Goal: Information Seeking & Learning: Learn about a topic

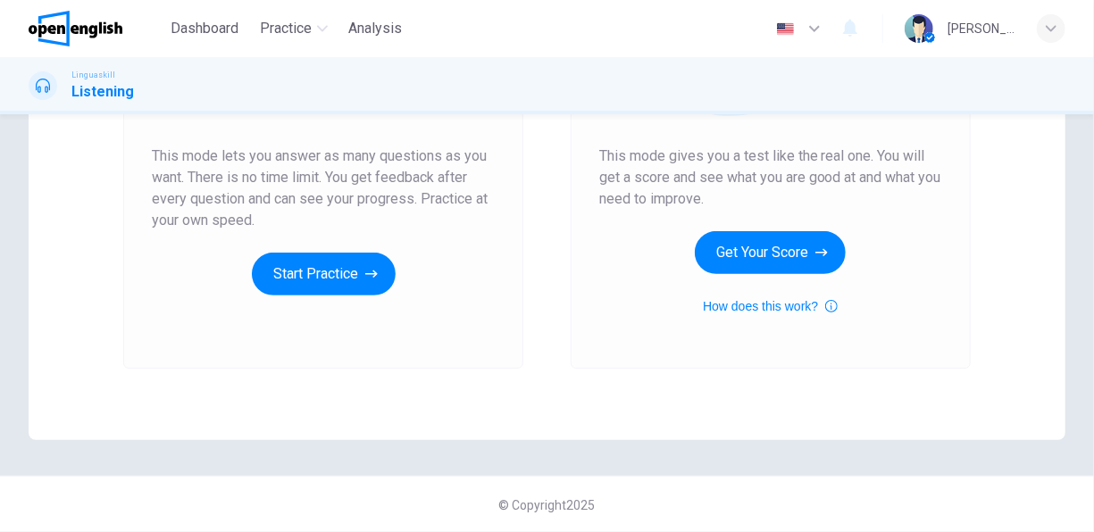
scroll to position [331, 0]
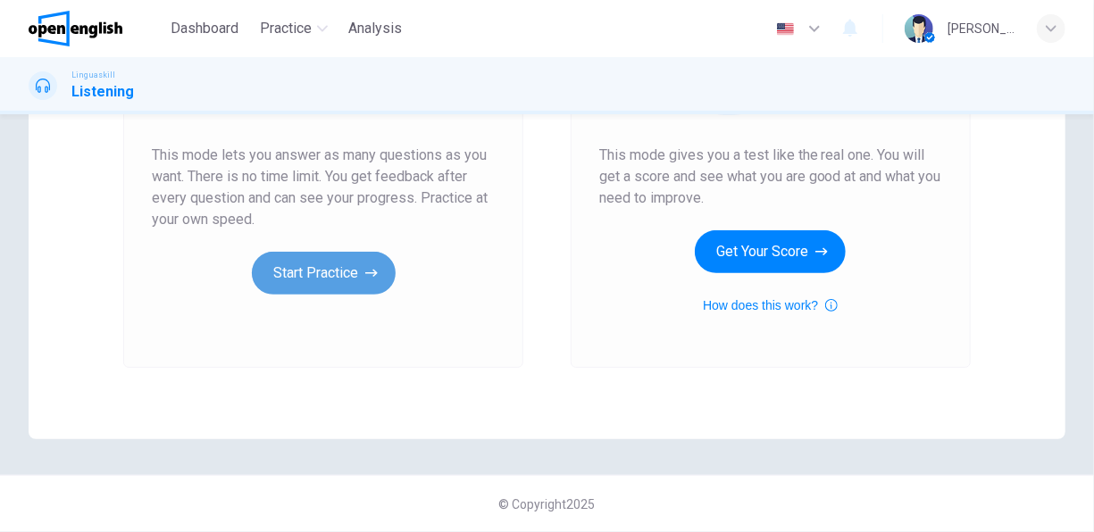
click at [297, 276] on button "Start Practice" at bounding box center [324, 273] width 144 height 43
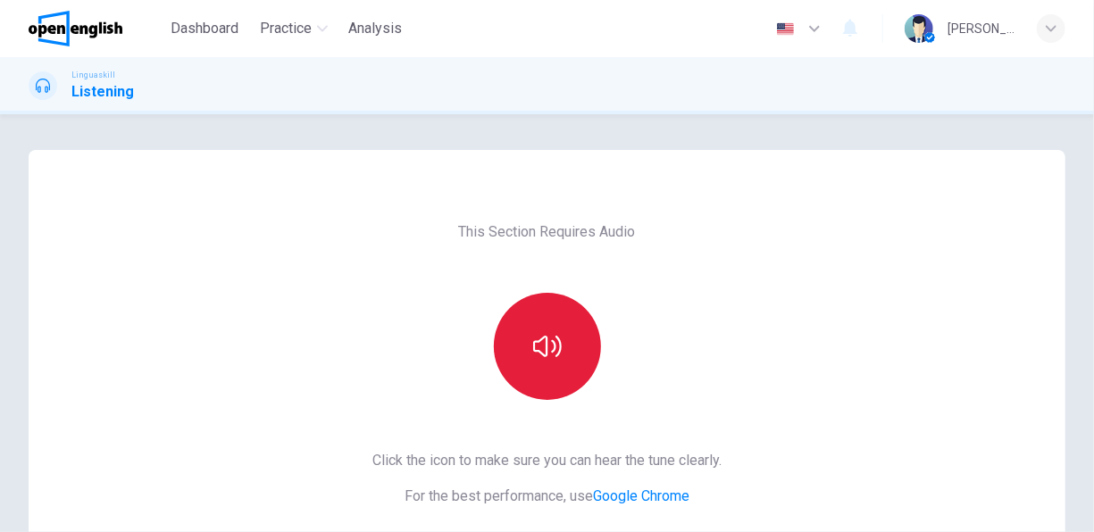
click at [576, 346] on button "button" at bounding box center [547, 346] width 107 height 107
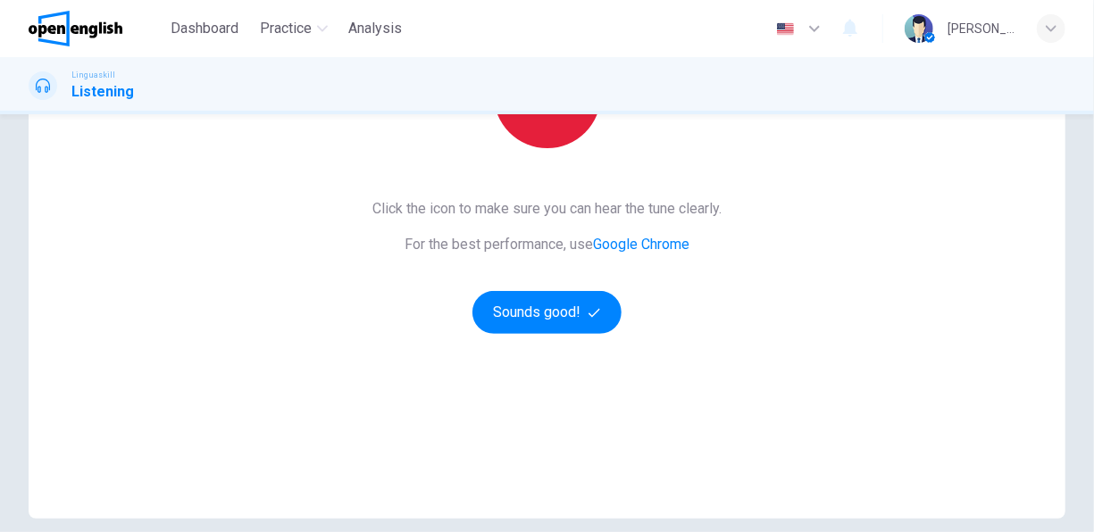
scroll to position [268, 0]
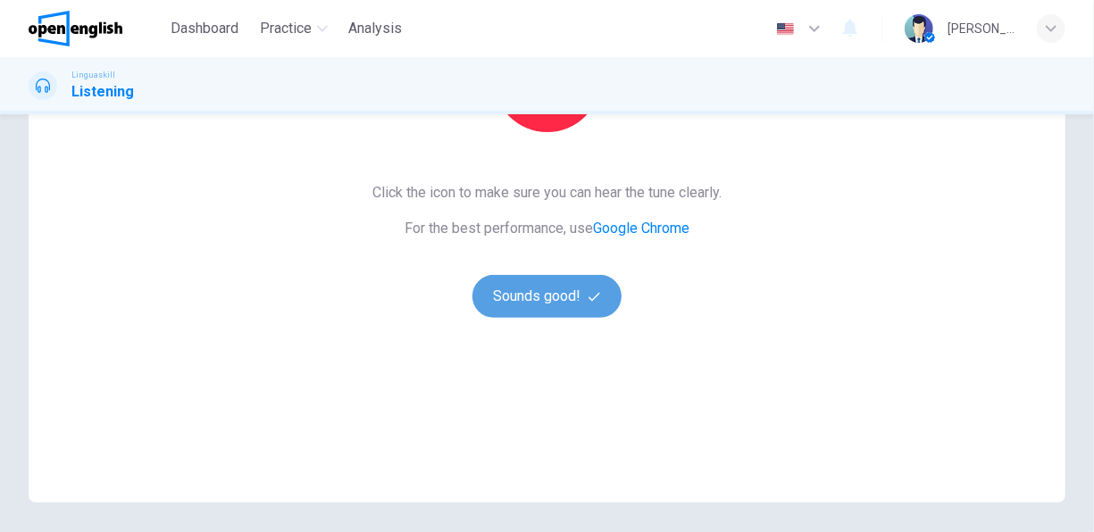
click at [535, 286] on button "Sounds good!" at bounding box center [548, 296] width 150 height 43
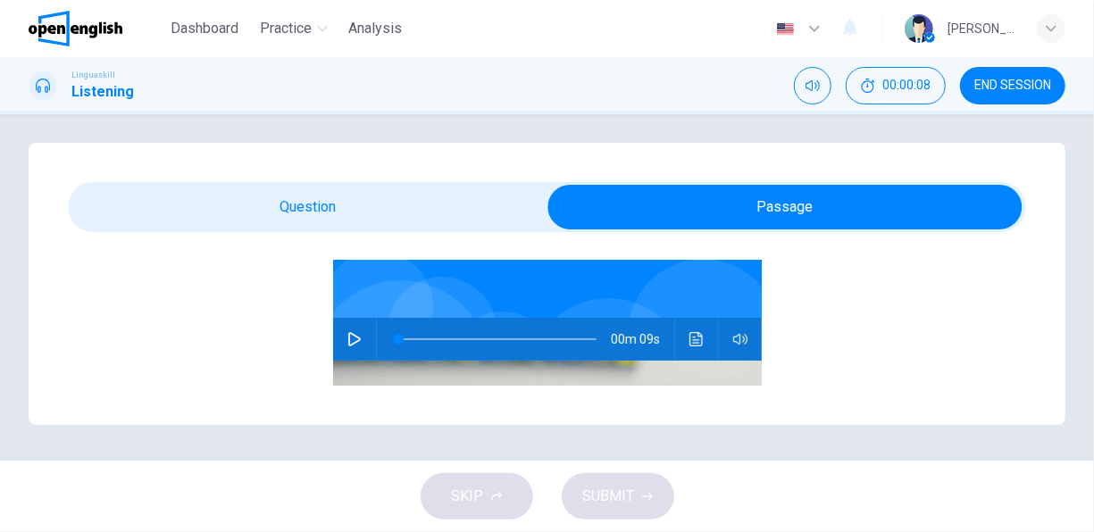
scroll to position [123, 0]
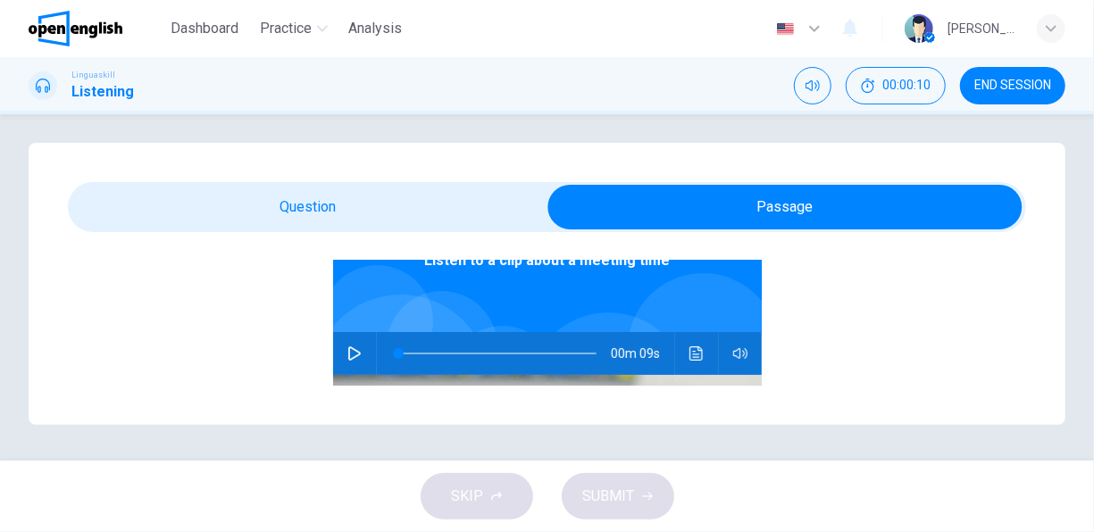
click at [347, 355] on icon "button" at bounding box center [354, 354] width 14 height 14
click at [355, 353] on button "button" at bounding box center [354, 353] width 29 height 43
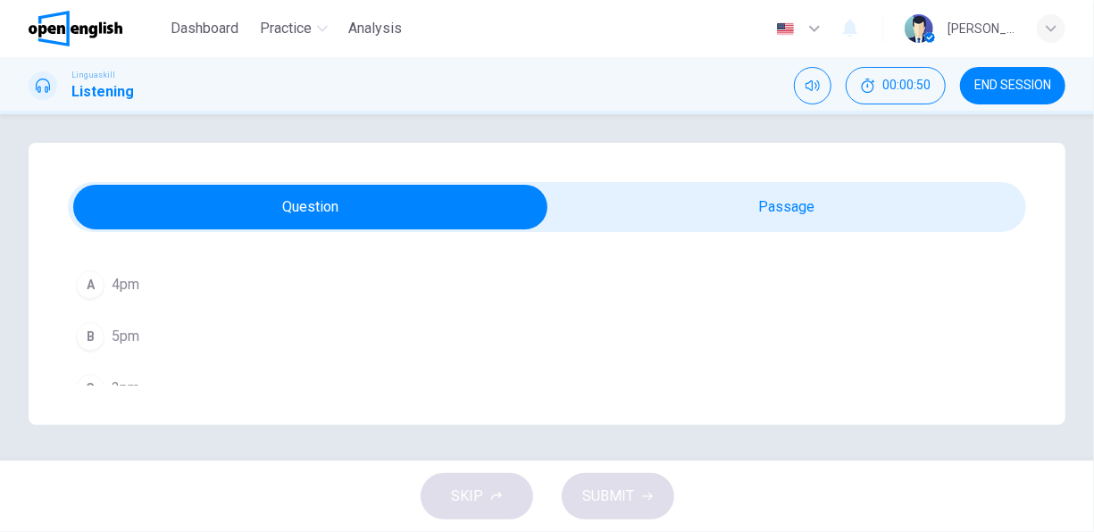
scroll to position [259, 0]
click at [171, 356] on button "C 3pm" at bounding box center [547, 361] width 958 height 45
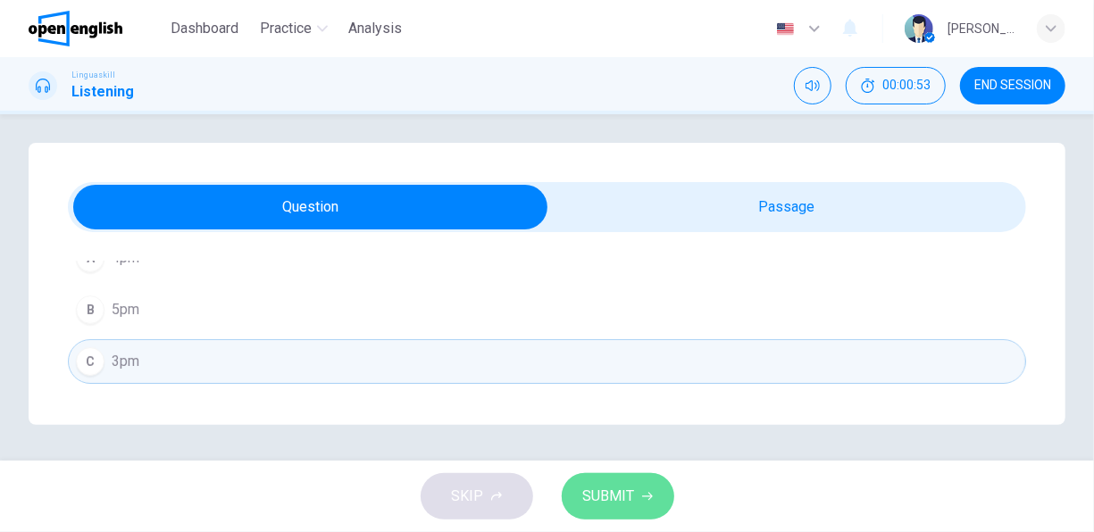
click at [607, 478] on button "SUBMIT" at bounding box center [618, 496] width 113 height 46
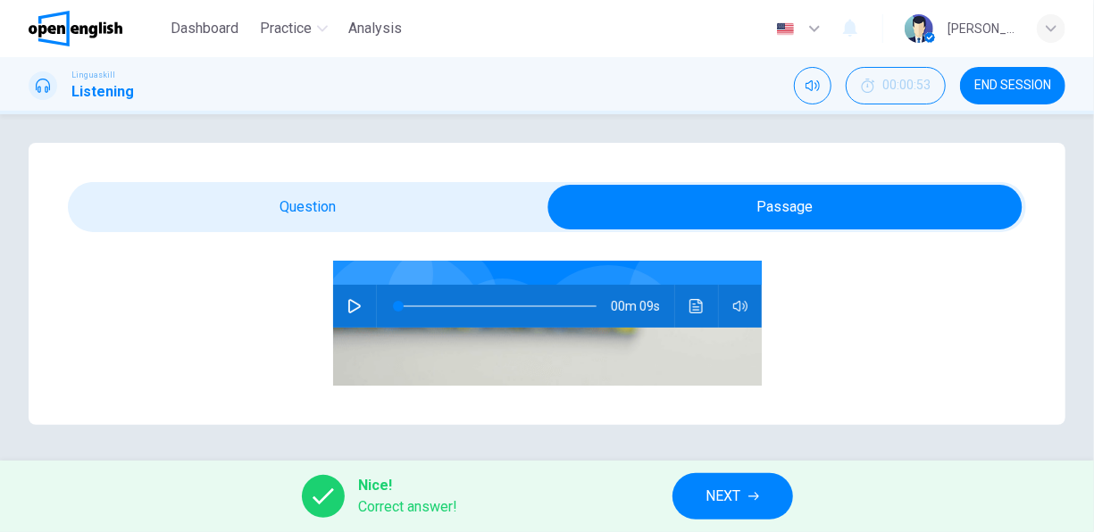
scroll to position [184, 0]
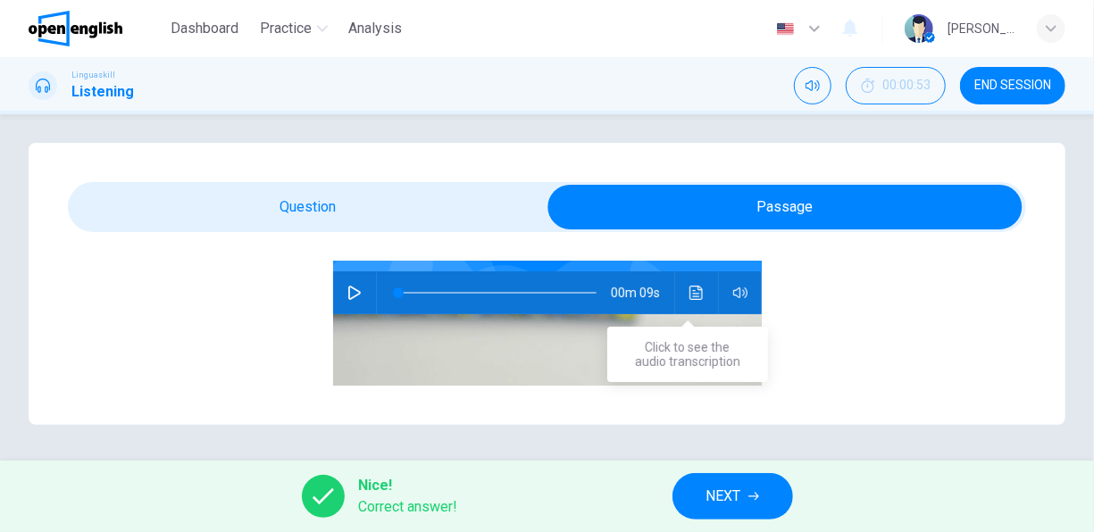
click at [694, 287] on icon "Click to see the audio transcription" at bounding box center [697, 293] width 14 height 14
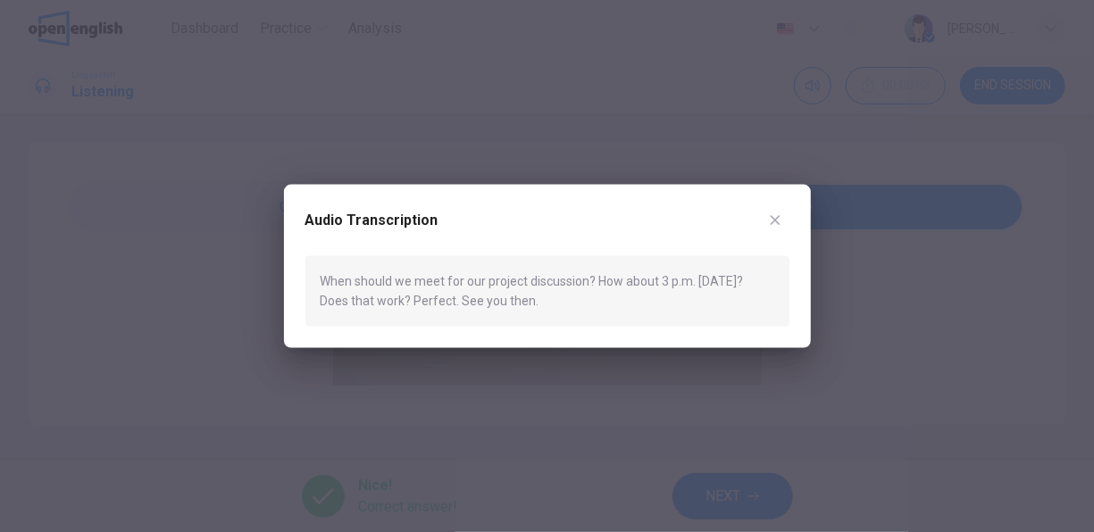
click at [774, 220] on icon "button" at bounding box center [775, 220] width 10 height 10
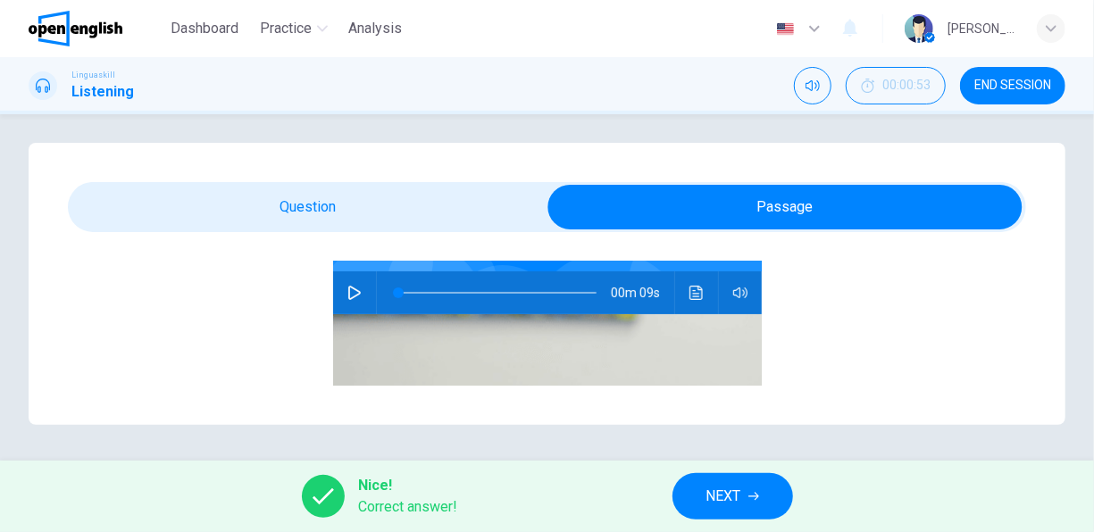
click at [355, 302] on button "button" at bounding box center [354, 293] width 29 height 43
click at [714, 496] on span "NEXT" at bounding box center [724, 496] width 35 height 25
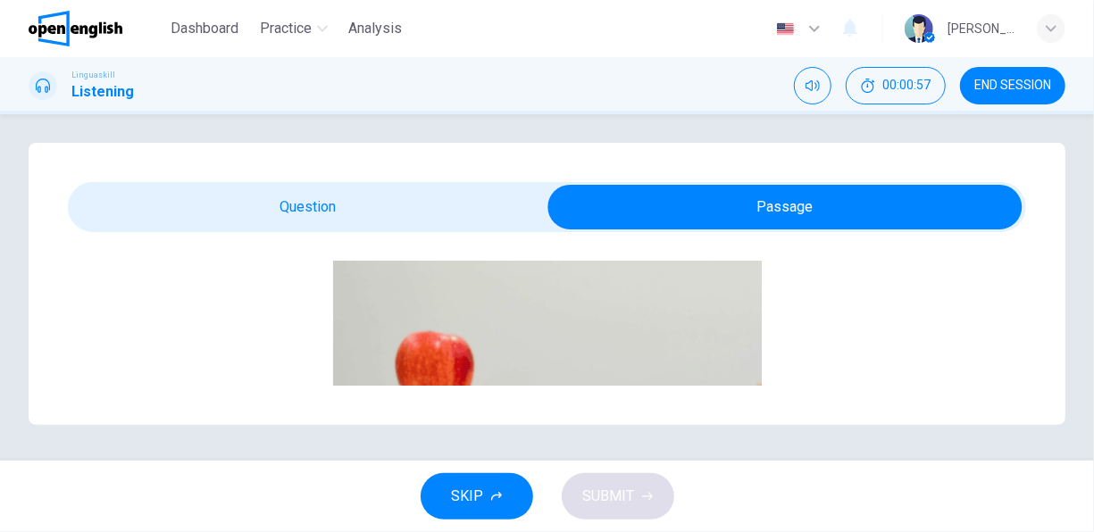
scroll to position [182, 0]
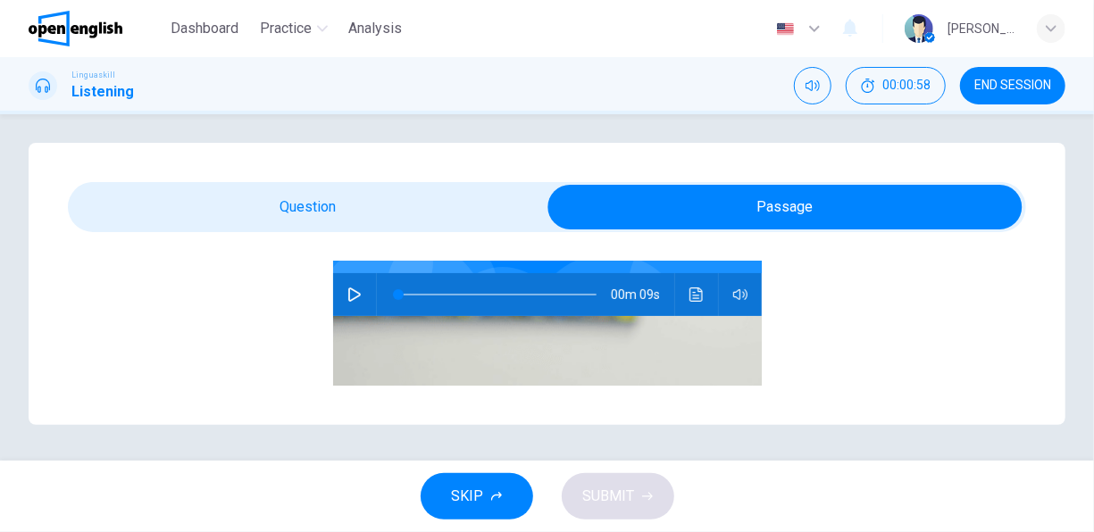
click at [348, 290] on icon "button" at bounding box center [354, 295] width 14 height 14
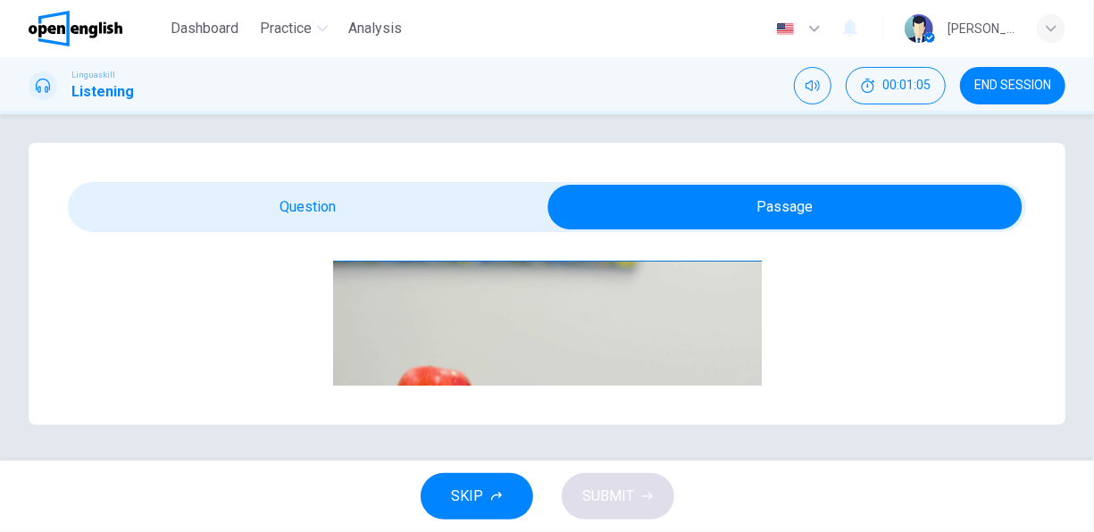
scroll to position [450, 0]
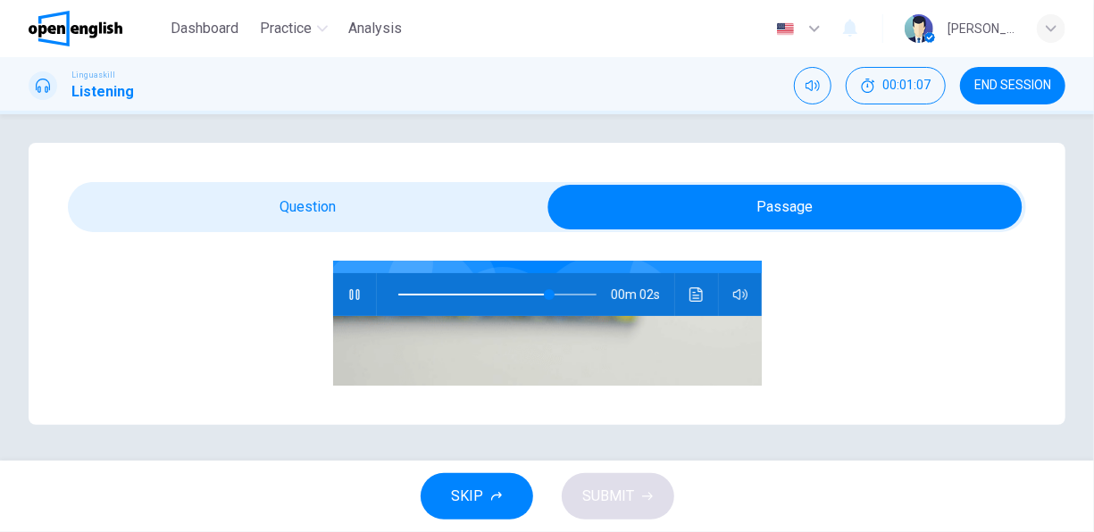
type input "**"
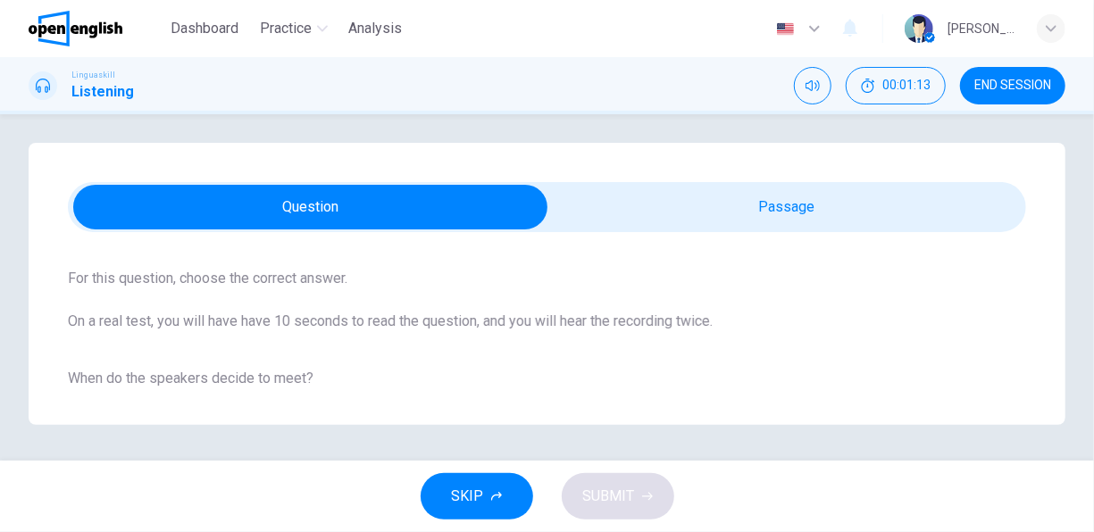
scroll to position [170, 0]
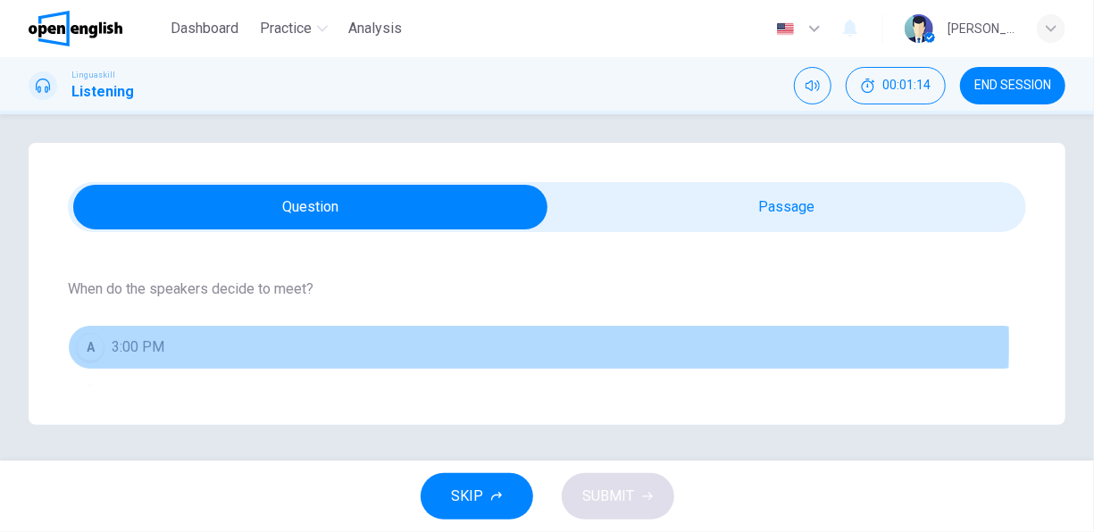
click at [204, 344] on button "A 3:00 PM" at bounding box center [547, 347] width 958 height 45
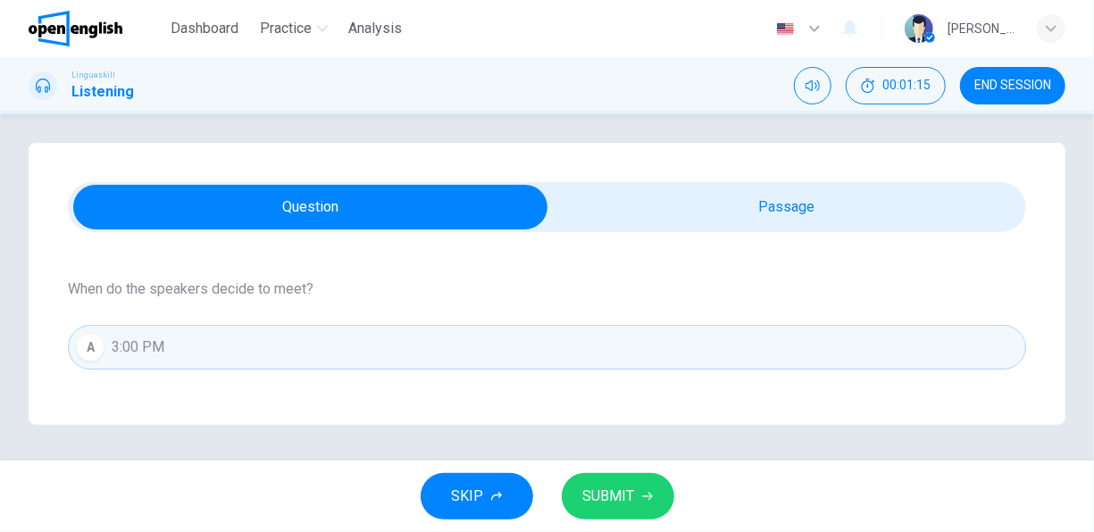
click at [598, 482] on button "SUBMIT" at bounding box center [618, 496] width 113 height 46
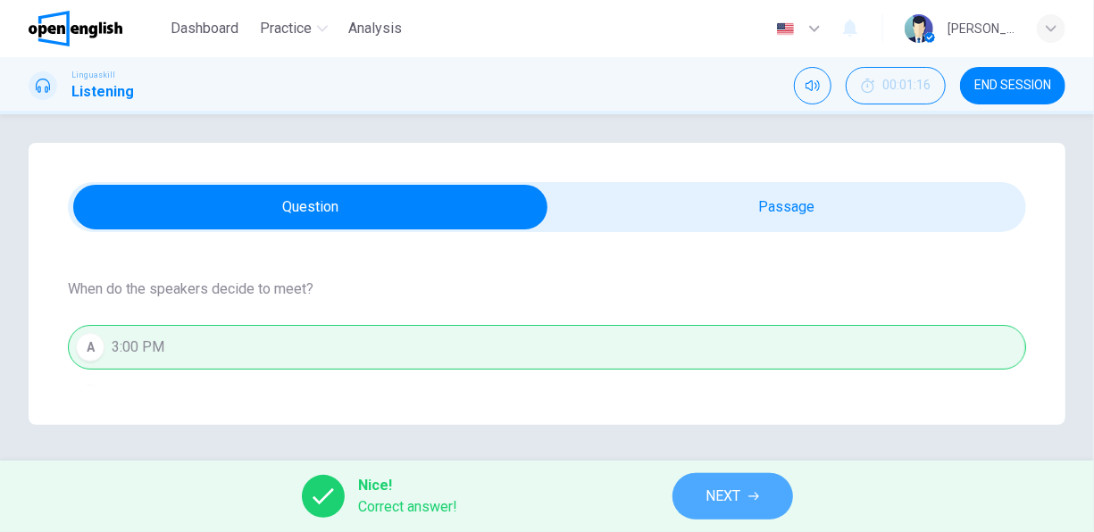
click at [715, 497] on span "NEXT" at bounding box center [724, 496] width 35 height 25
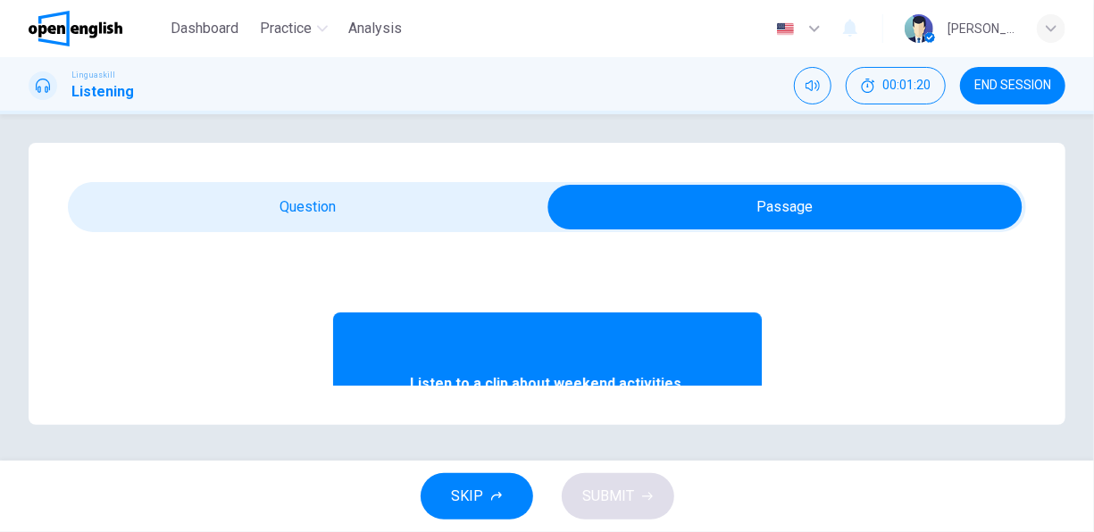
scroll to position [179, 0]
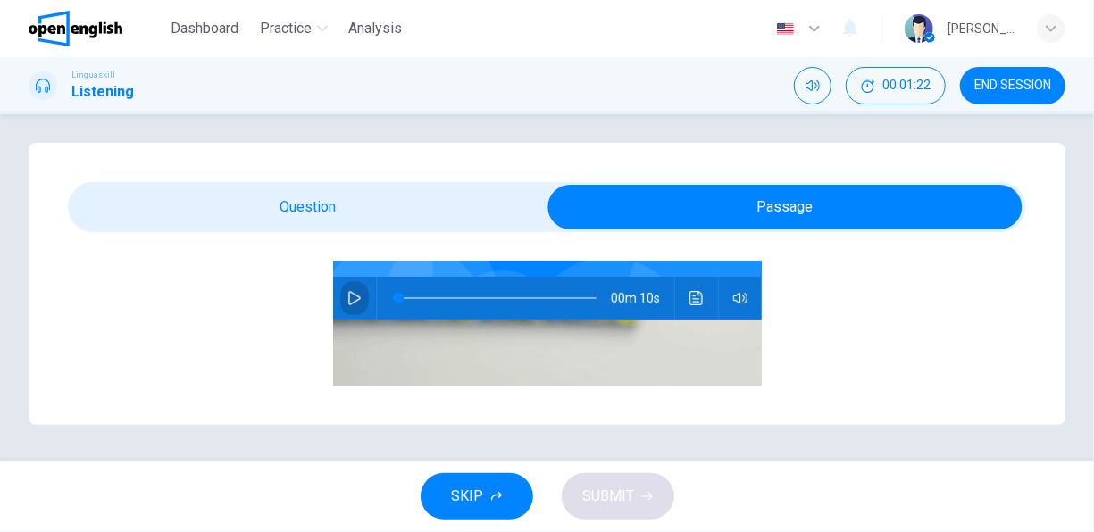
click at [347, 296] on icon "button" at bounding box center [354, 298] width 14 height 14
type input "*"
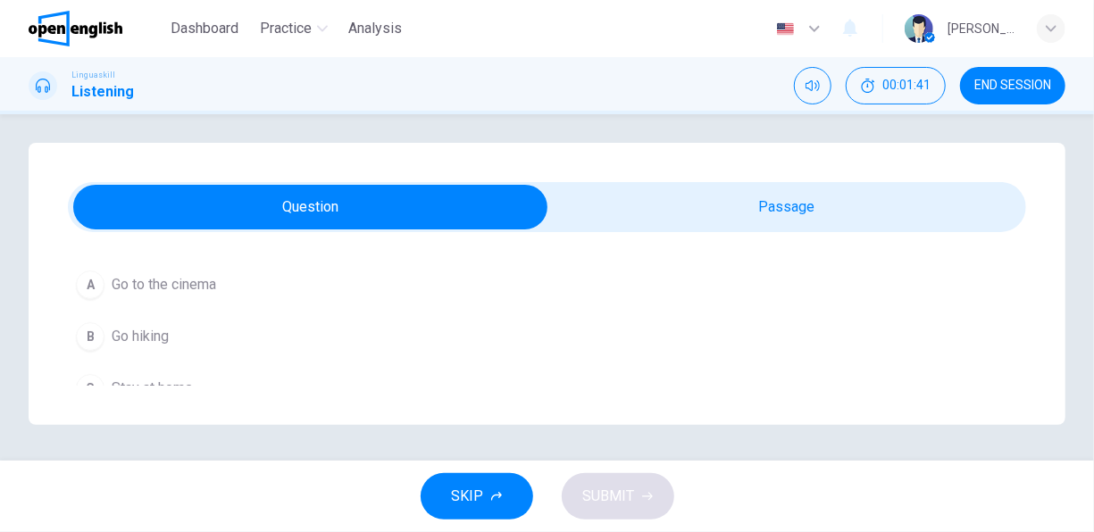
scroll to position [259, 0]
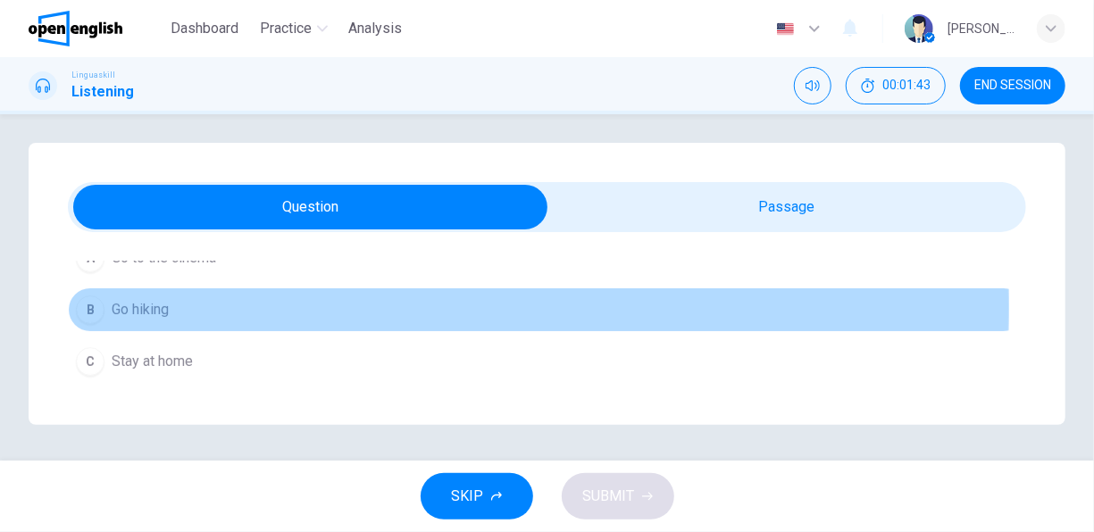
click at [171, 306] on button "B Go hiking" at bounding box center [547, 310] width 958 height 45
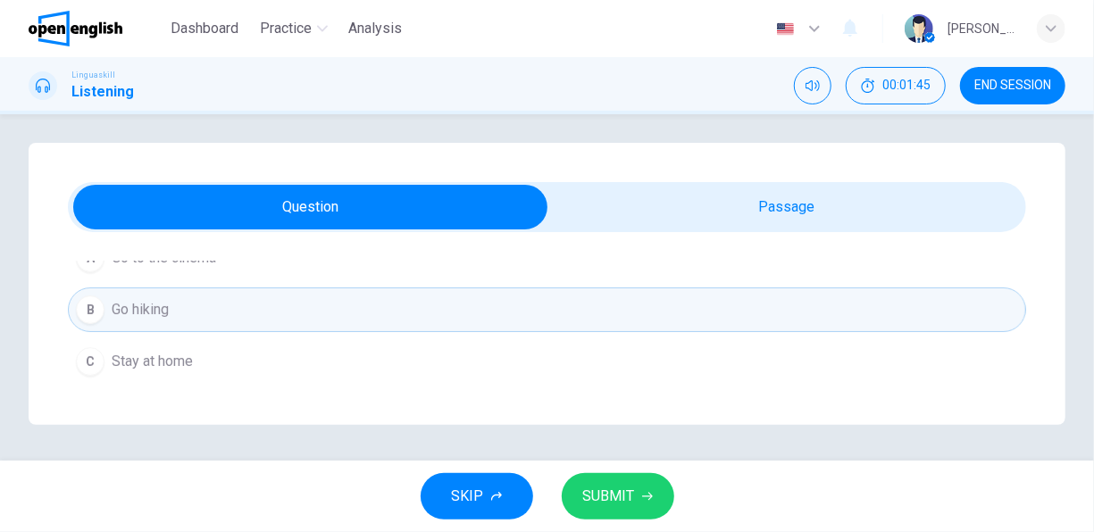
click at [646, 502] on button "SUBMIT" at bounding box center [618, 496] width 113 height 46
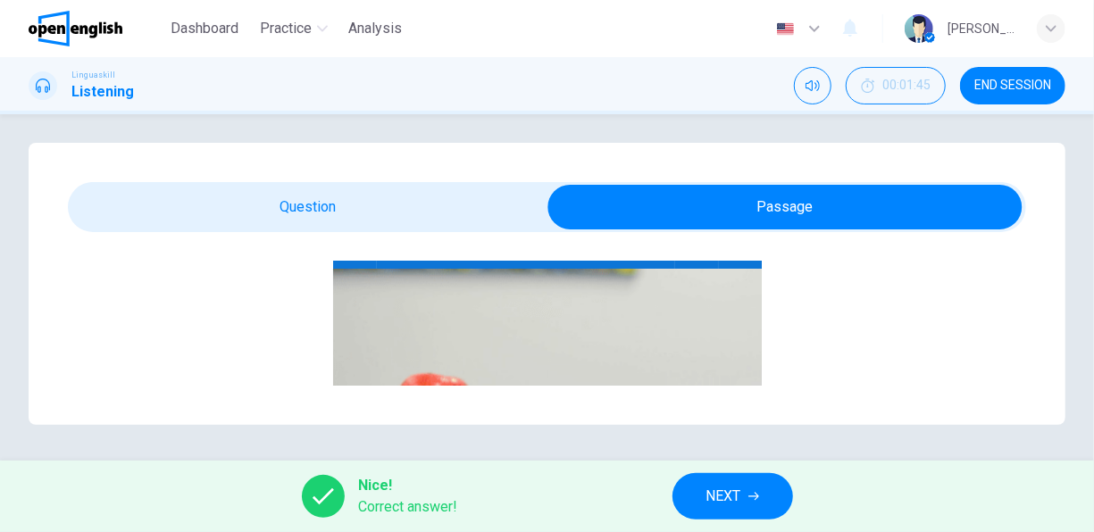
scroll to position [184, 0]
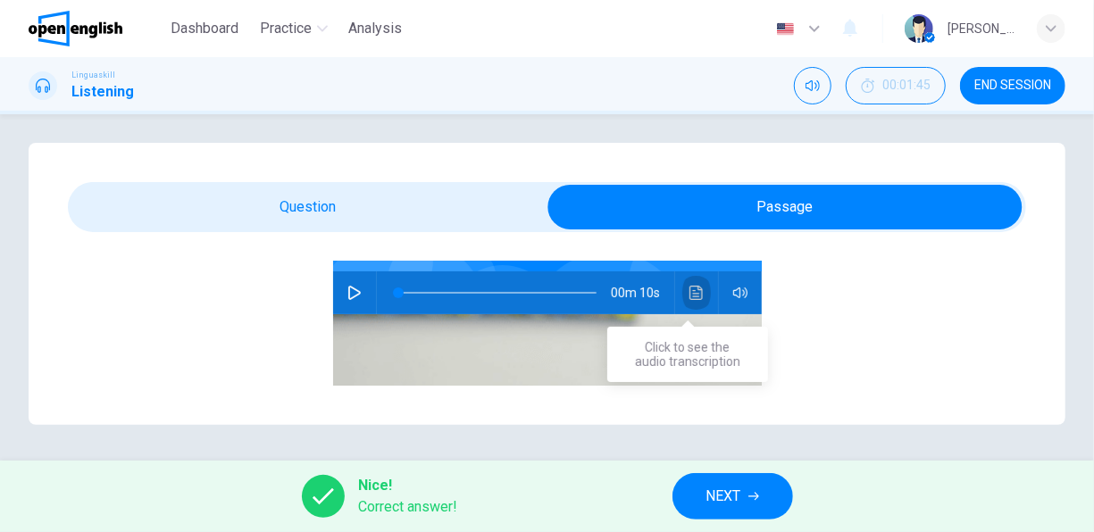
click at [690, 289] on icon "Click to see the audio transcription" at bounding box center [697, 293] width 14 height 14
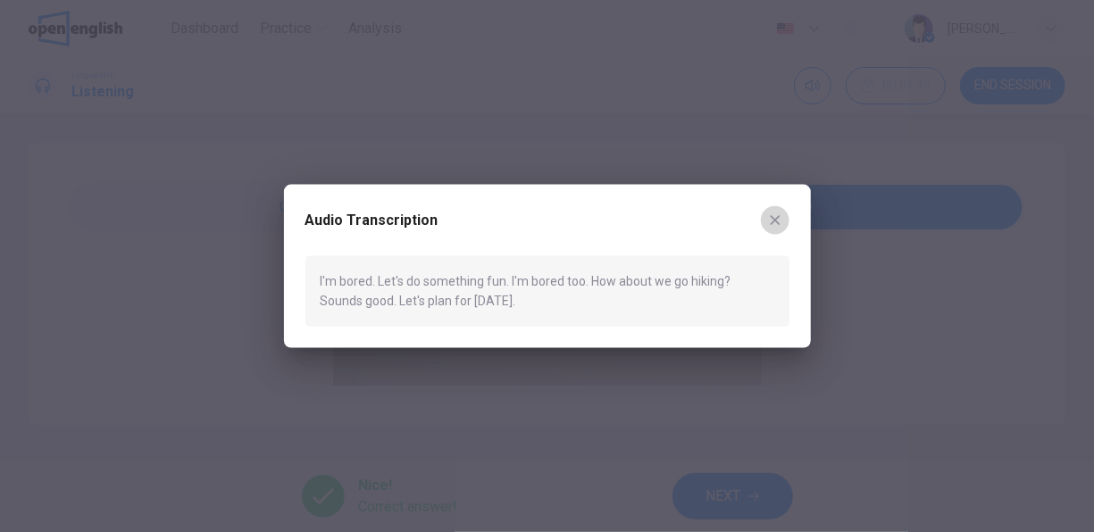
click at [774, 214] on icon "button" at bounding box center [775, 220] width 14 height 14
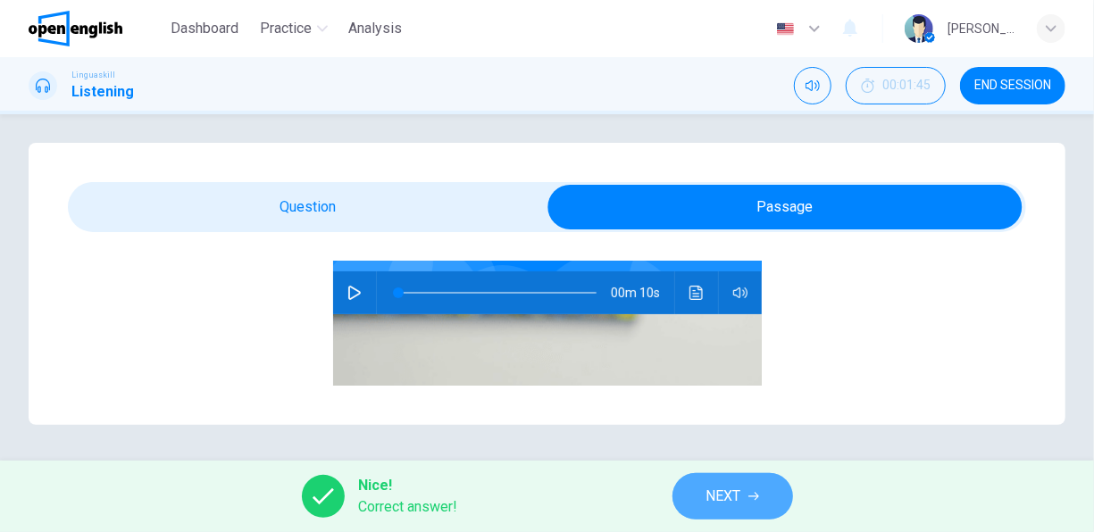
click at [725, 497] on span "NEXT" at bounding box center [724, 496] width 35 height 25
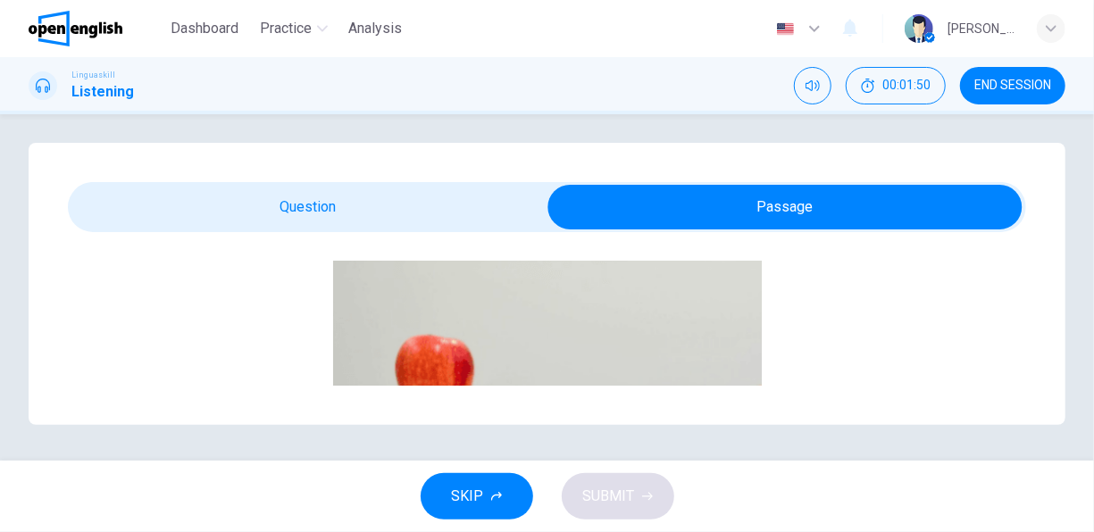
scroll to position [179, 0]
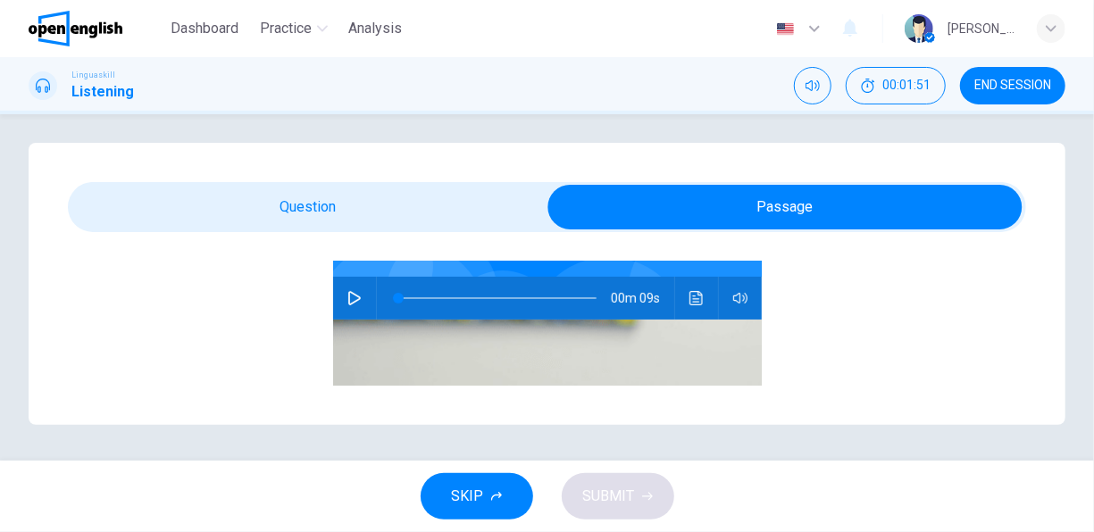
click at [348, 296] on icon "button" at bounding box center [354, 298] width 13 height 14
click at [344, 306] on button "button" at bounding box center [354, 298] width 29 height 43
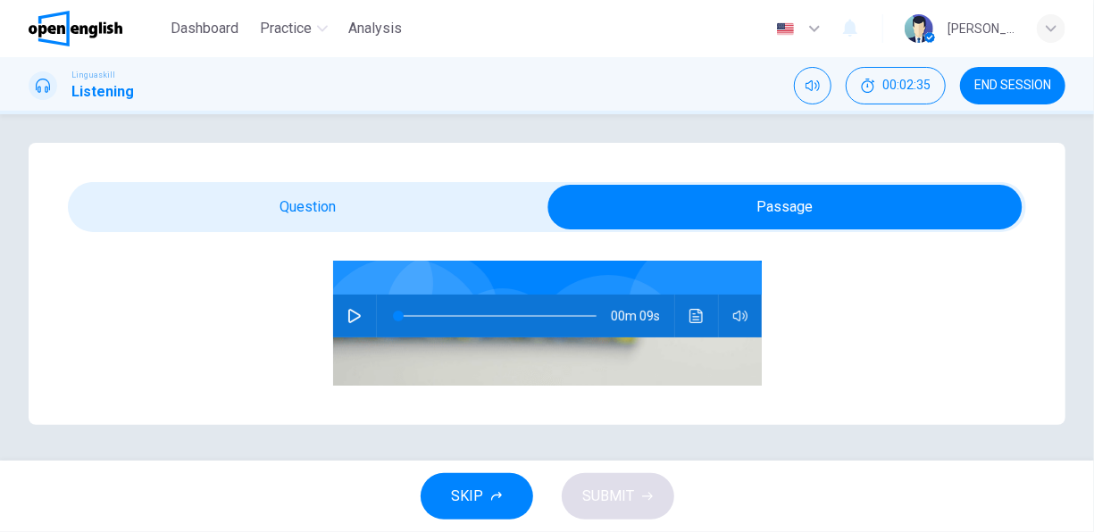
scroll to position [184, 0]
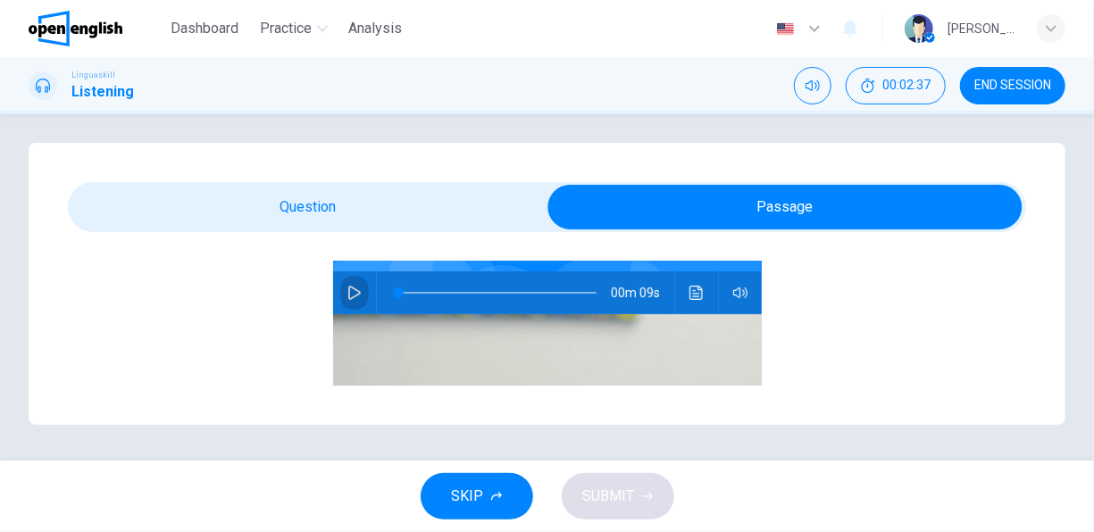
click at [347, 288] on icon "button" at bounding box center [354, 293] width 14 height 14
type input "*"
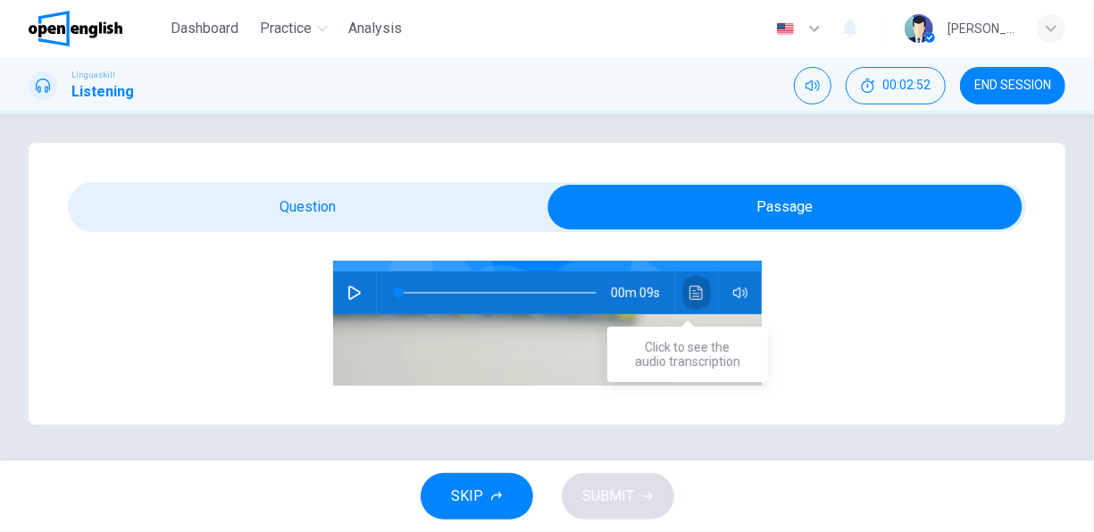
click at [690, 286] on icon "Click to see the audio transcription" at bounding box center [696, 293] width 13 height 14
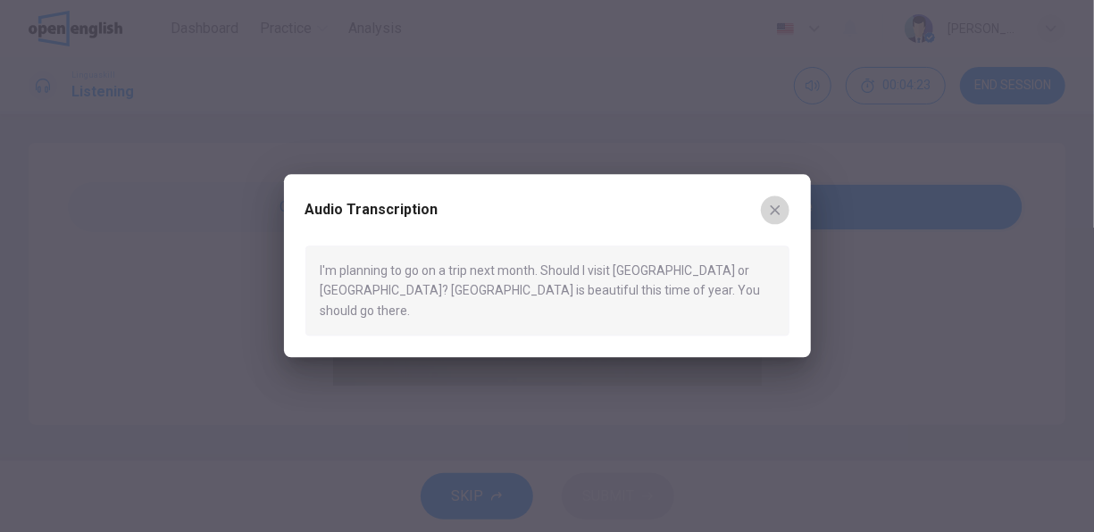
click at [776, 217] on icon "button" at bounding box center [775, 210] width 14 height 14
